Goal: Book appointment/travel/reservation

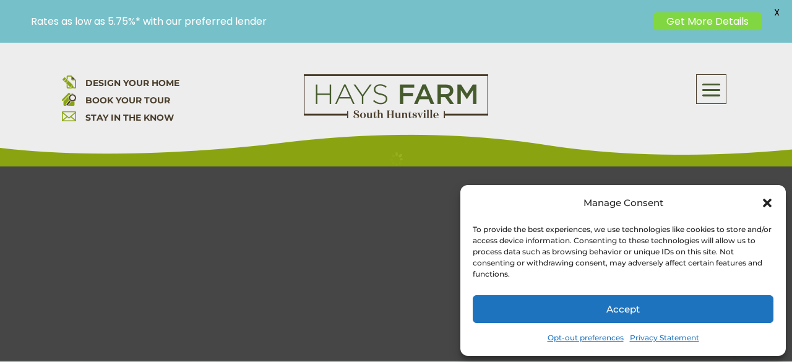
scroll to position [212, 0]
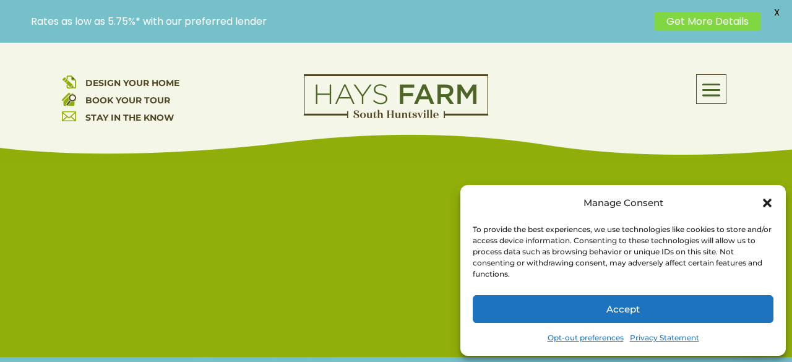
click at [158, 100] on link "BOOK YOUR TOUR" at bounding box center [127, 100] width 85 height 11
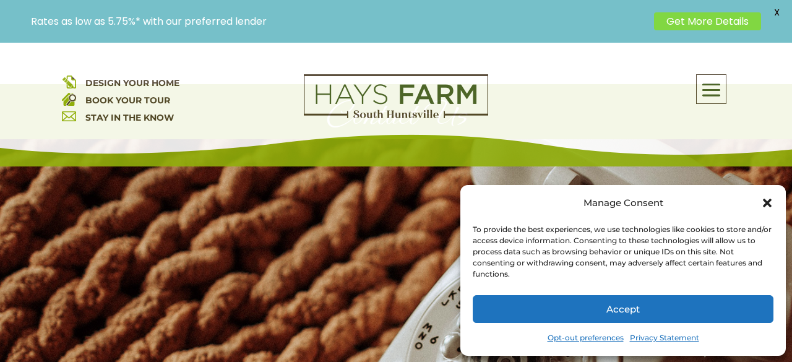
scroll to position [88, 0]
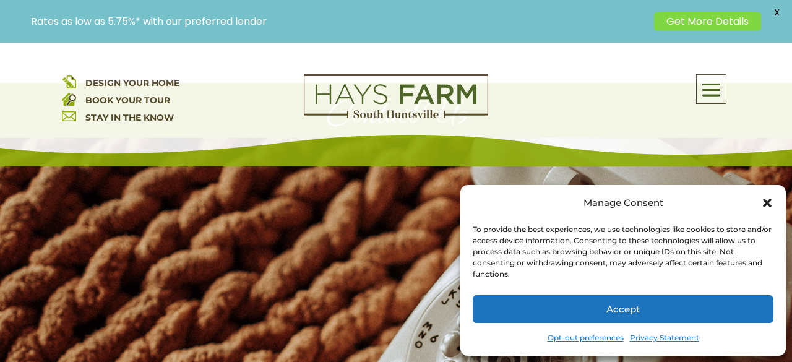
click at [118, 246] on div at bounding box center [396, 308] width 792 height 340
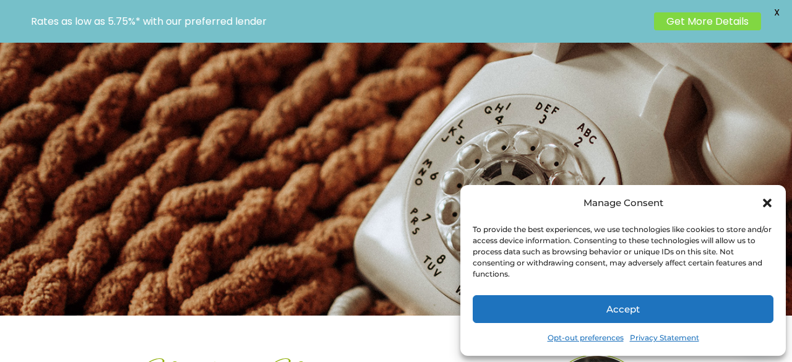
scroll to position [0, 0]
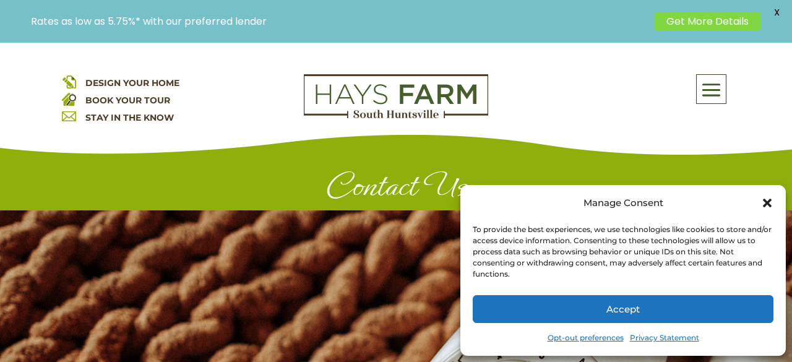
click at [238, 102] on p "DESIGN YOUR HOME BOOK YOUR TOUR STAY IN THE KNOW" at bounding box center [173, 100] width 223 height 52
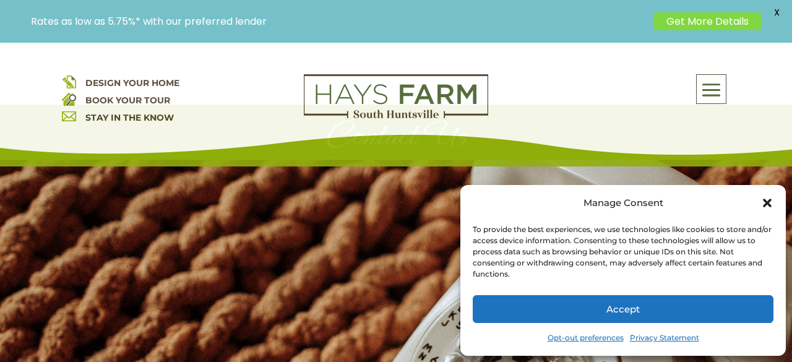
scroll to position [76, 0]
